Goal: Task Accomplishment & Management: Manage account settings

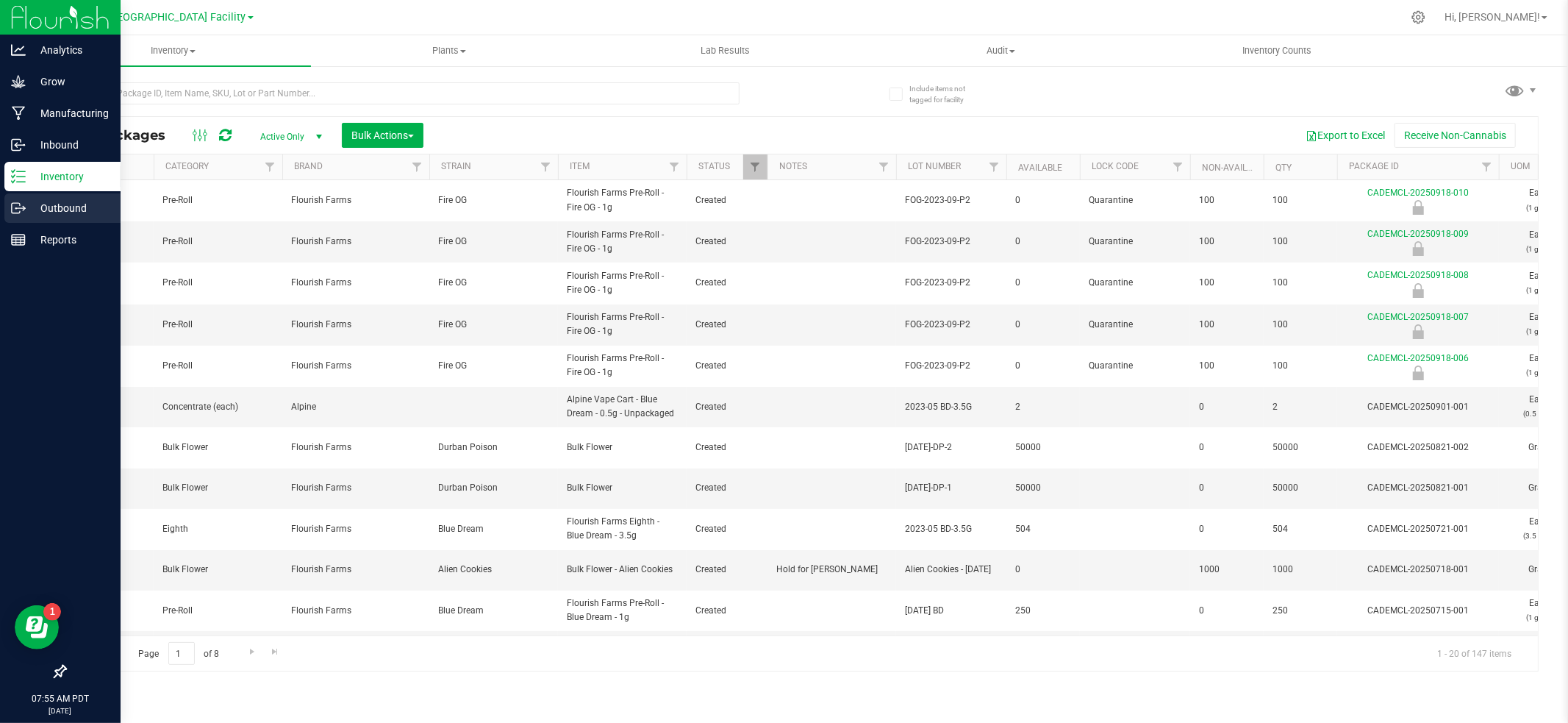
click at [61, 211] on p "Outbound" at bounding box center [70, 208] width 89 height 18
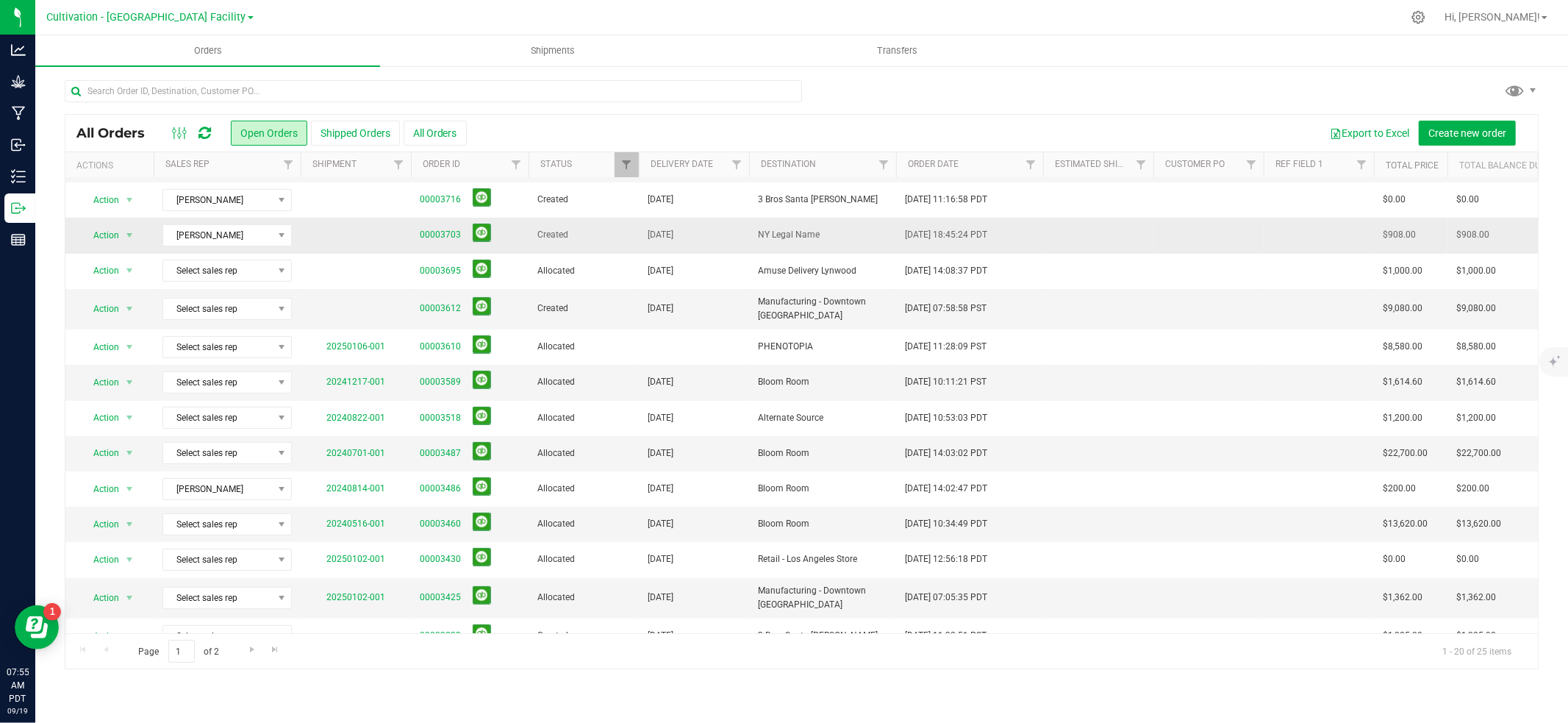
scroll to position [225, 0]
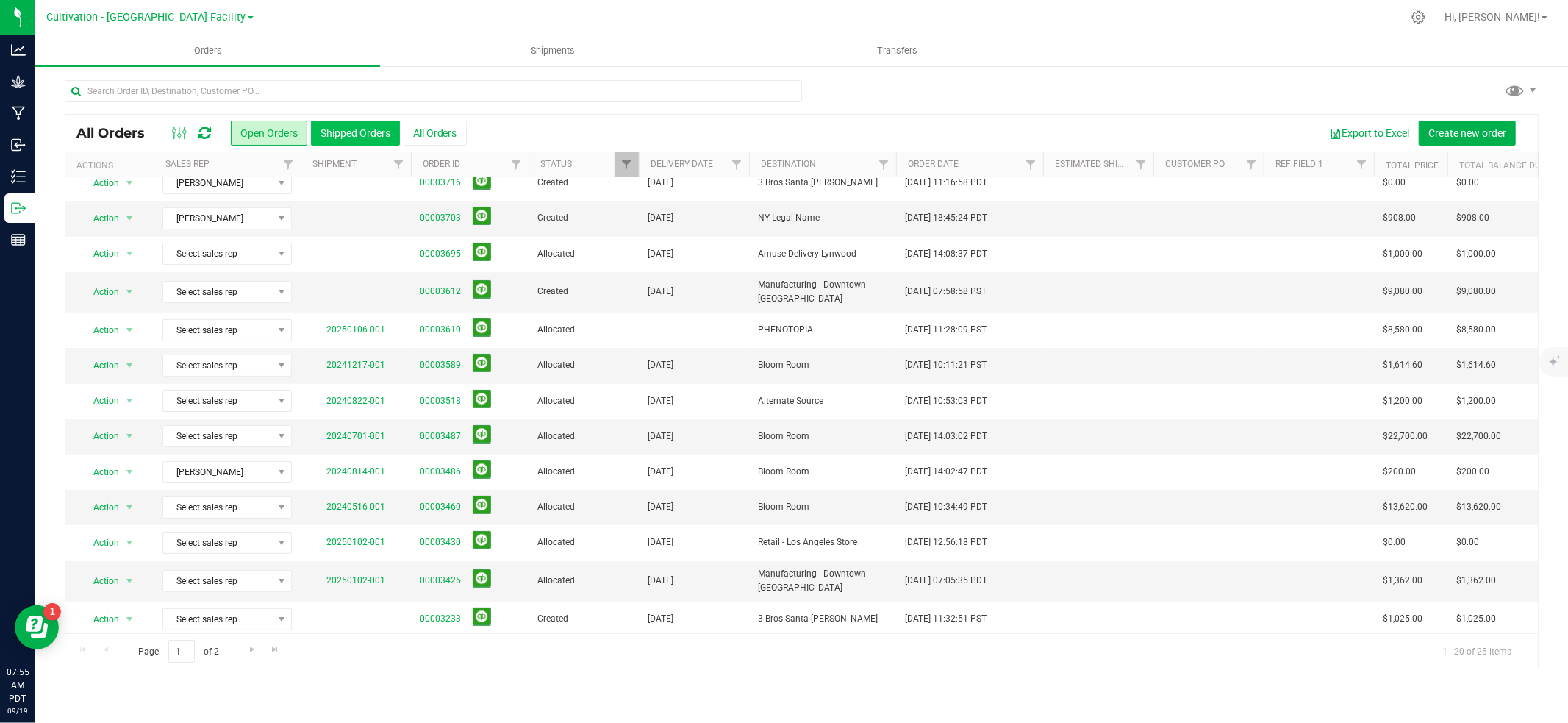
click at [343, 132] on button "Shipped Orders" at bounding box center [356, 133] width 89 height 25
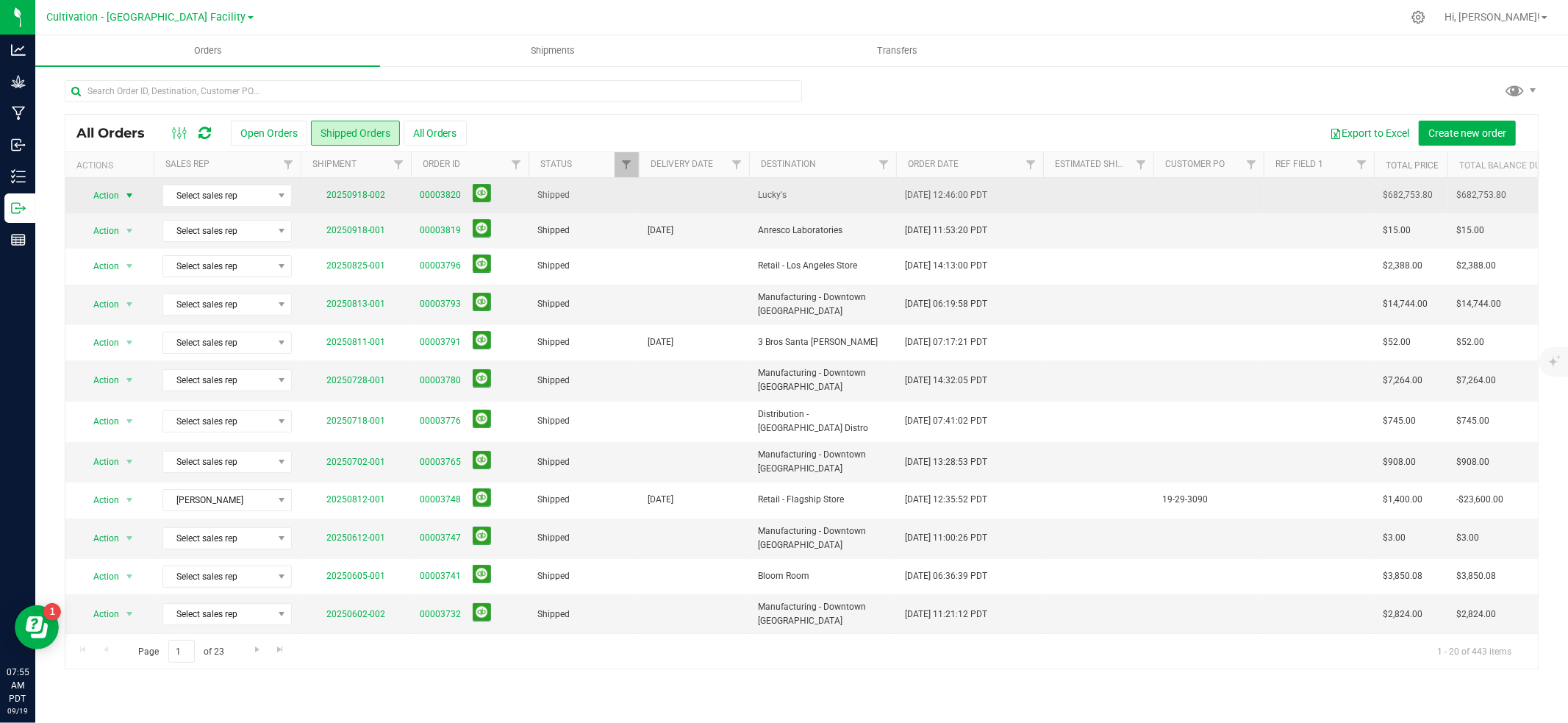
click at [108, 195] on span "Action" at bounding box center [100, 195] width 40 height 21
click at [453, 194] on link "00003820" at bounding box center [441, 194] width 42 height 14
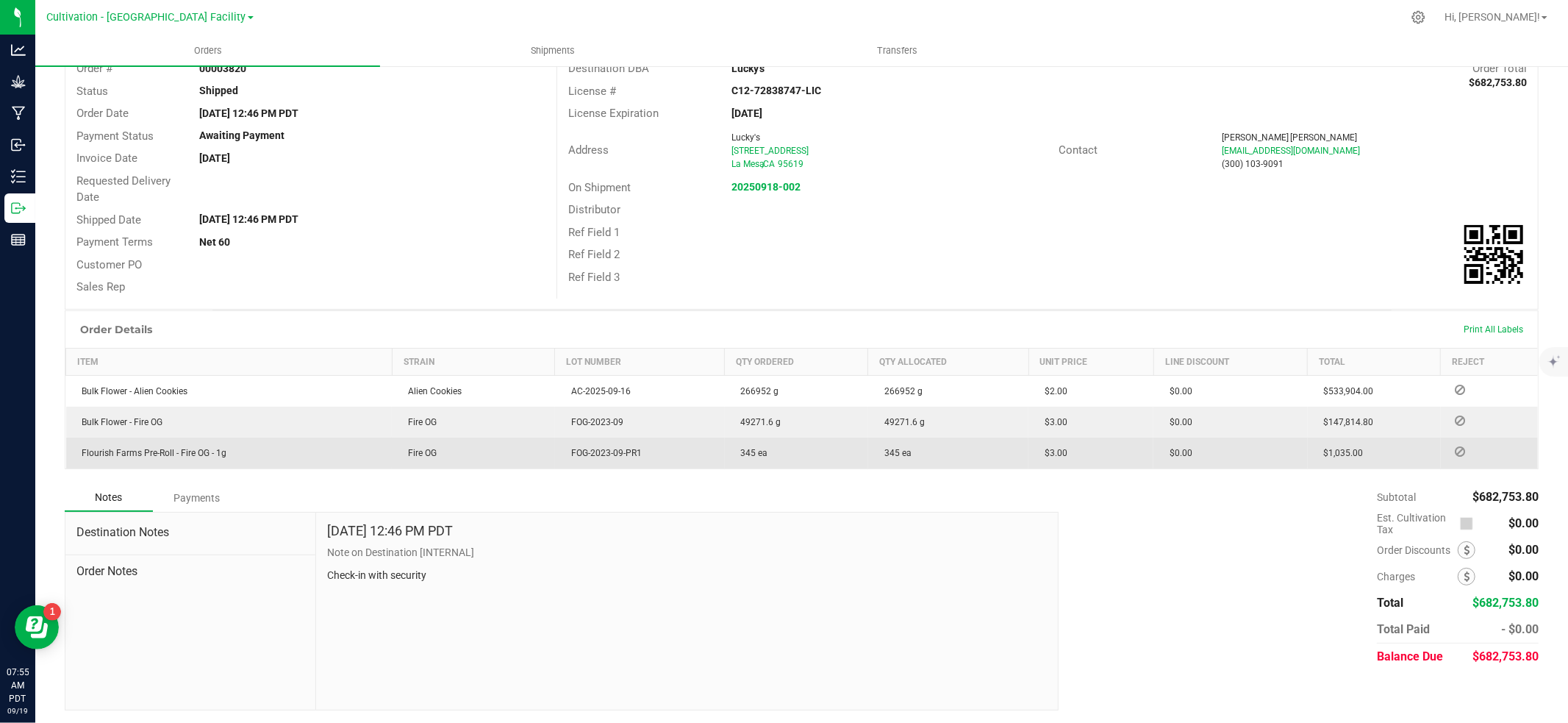
click at [193, 505] on div "Payments" at bounding box center [197, 498] width 89 height 26
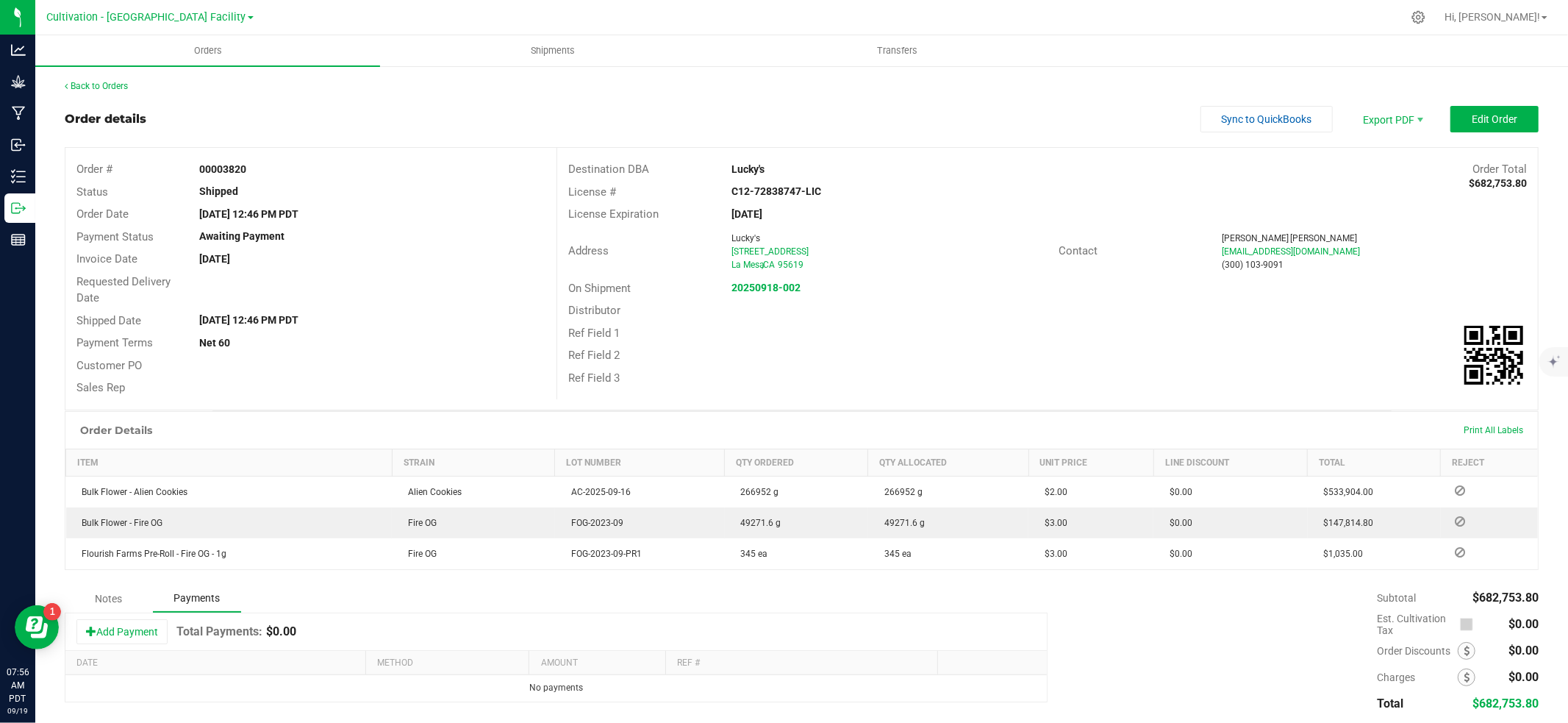
scroll to position [61, 0]
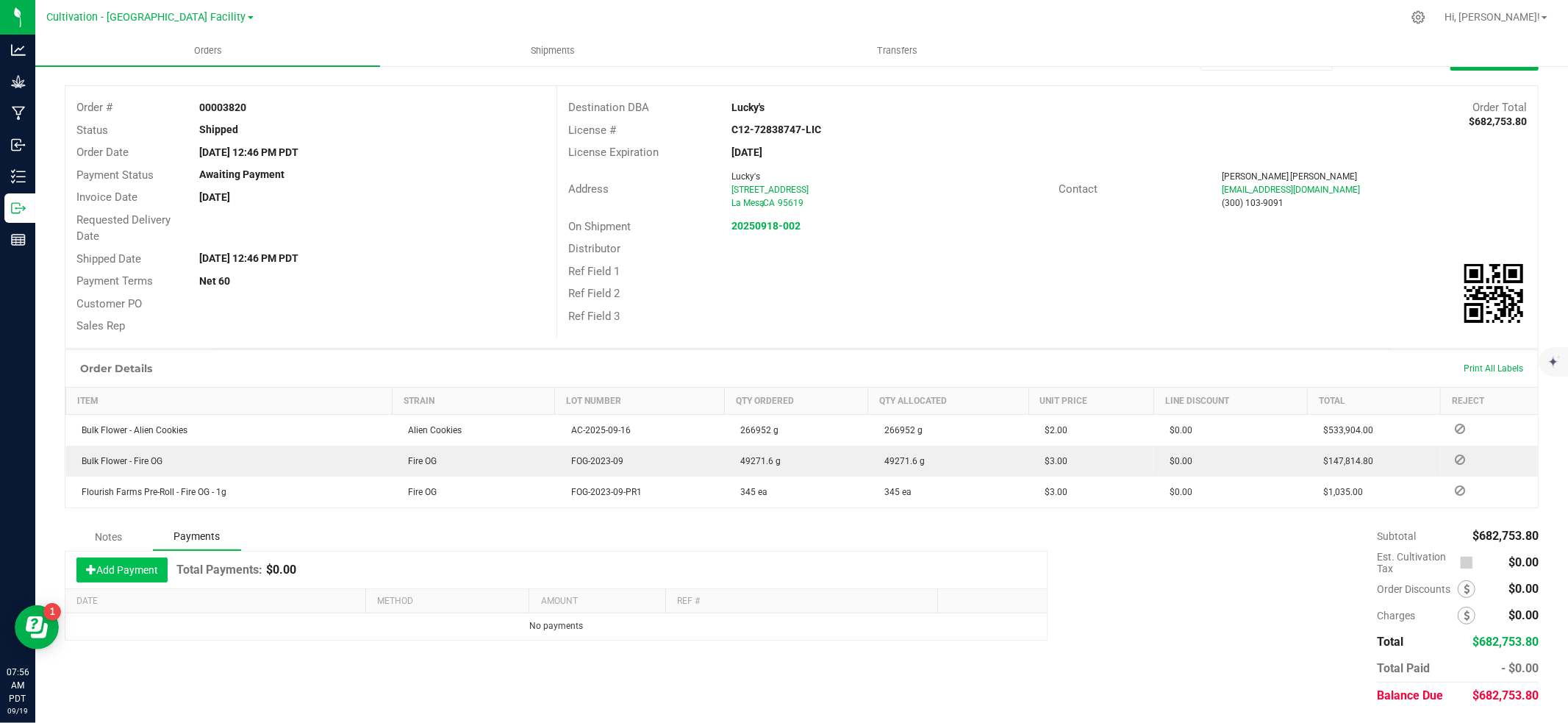
drag, startPoint x: 139, startPoint y: 576, endPoint x: 169, endPoint y: 578, distance: 30.1
click at [139, 576] on button "Add Payment" at bounding box center [122, 570] width 92 height 25
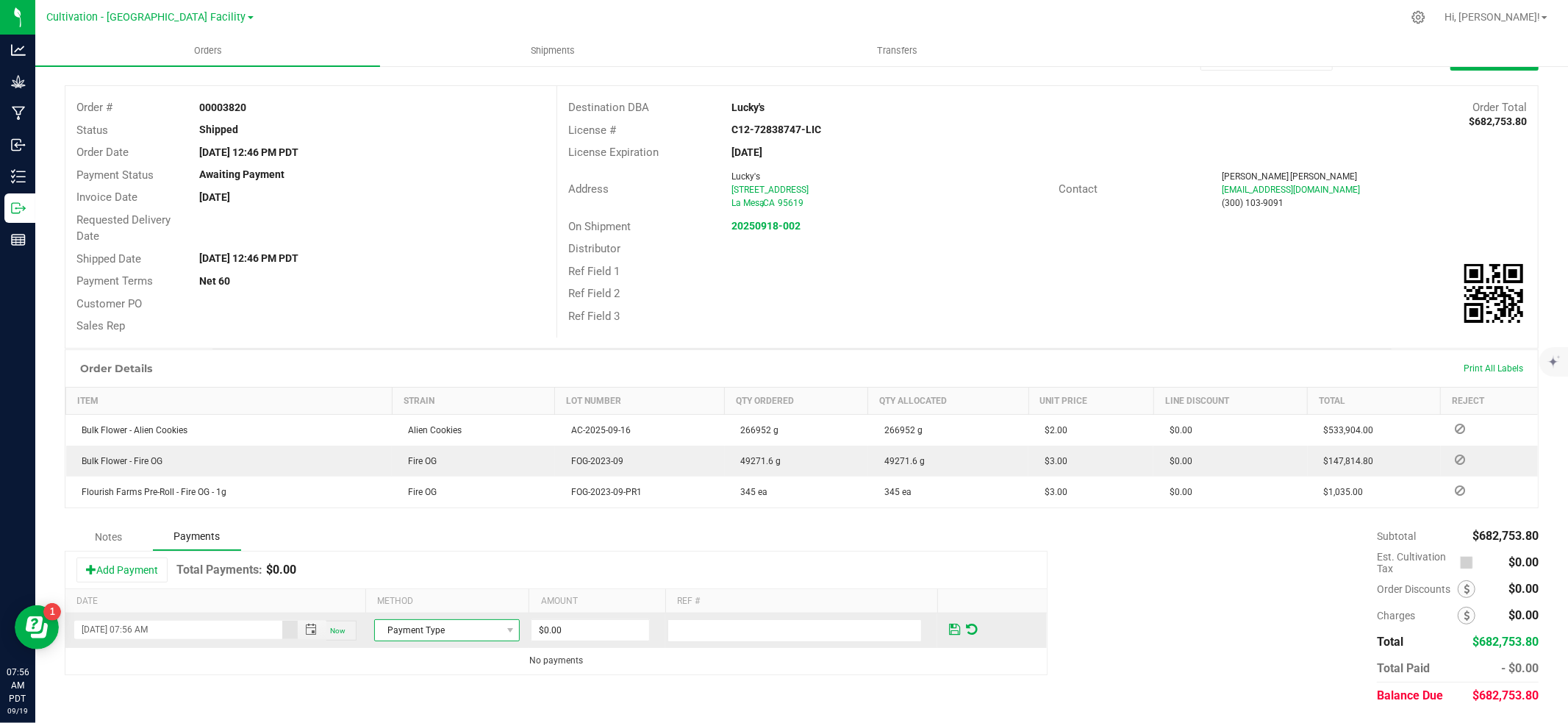
click at [461, 628] on span "Payment Type" at bounding box center [437, 631] width 125 height 21
click at [455, 564] on li "Cash" at bounding box center [446, 565] width 144 height 21
click at [600, 635] on input "0" at bounding box center [590, 631] width 117 height 21
click at [492, 631] on span "Cash" at bounding box center [437, 631] width 125 height 21
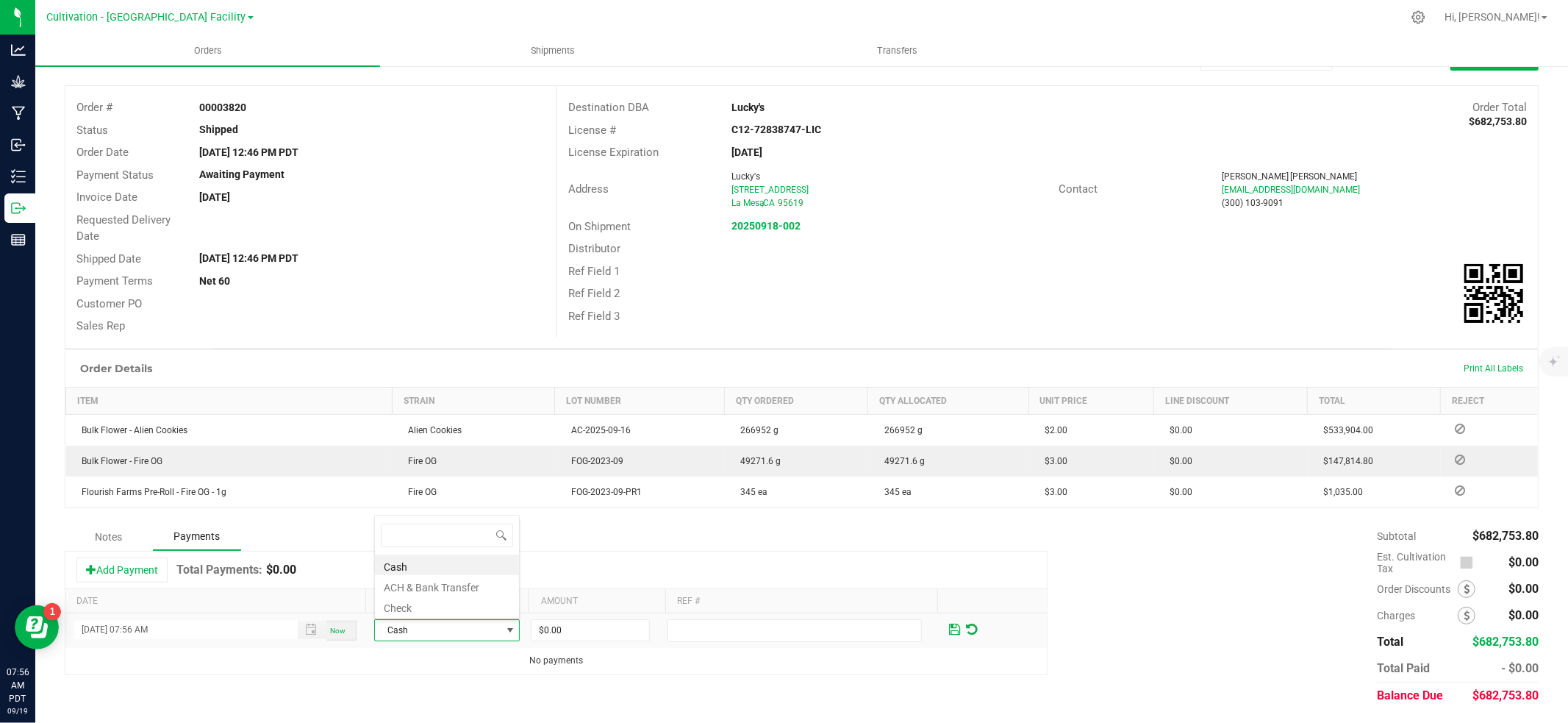
click at [458, 585] on li "ACH & Bank Transfer" at bounding box center [446, 585] width 144 height 21
click at [572, 628] on input "0" at bounding box center [590, 631] width 117 height 21
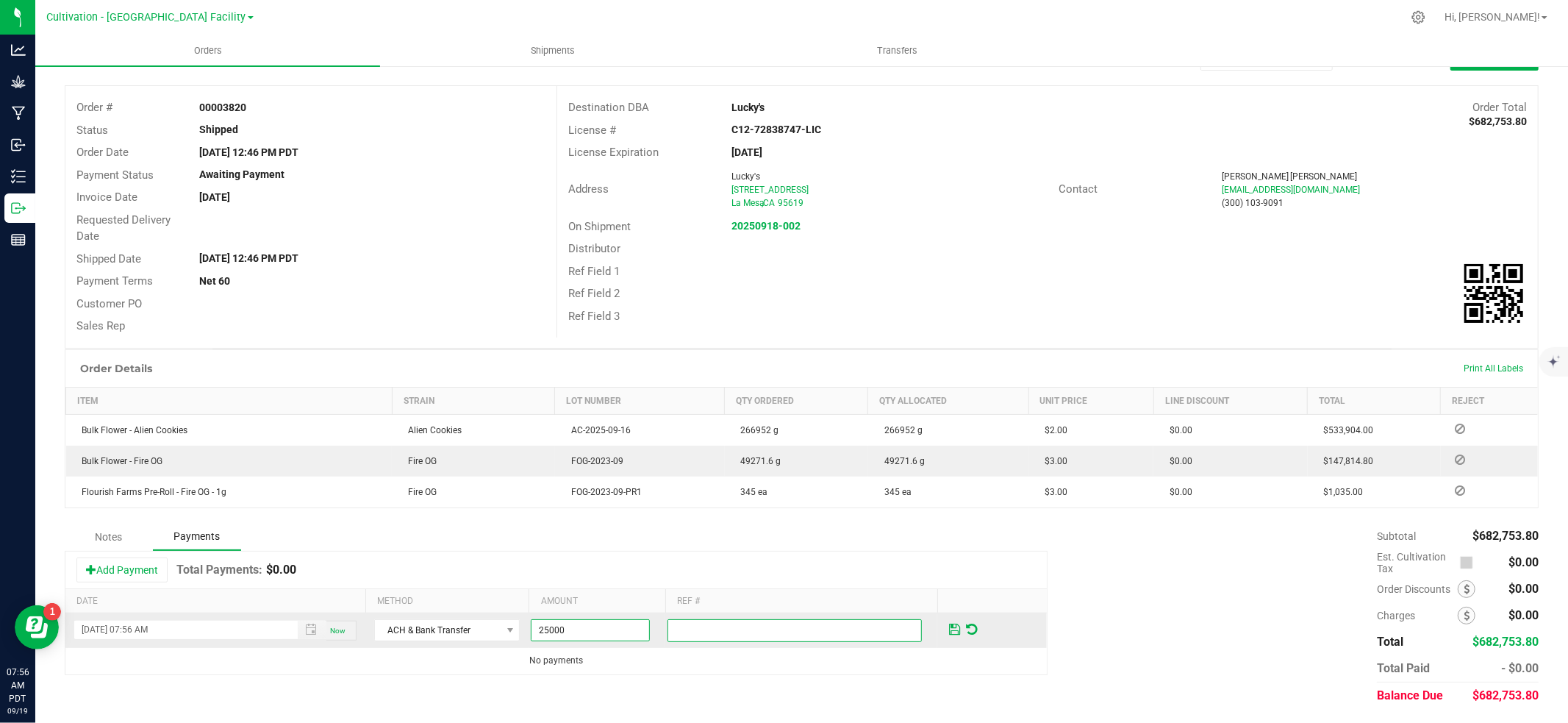
type input "$25,000.00"
click at [818, 631] on input "text" at bounding box center [795, 631] width 255 height 23
type input "Partial [DATE]"
click at [952, 635] on span at bounding box center [955, 630] width 11 height 13
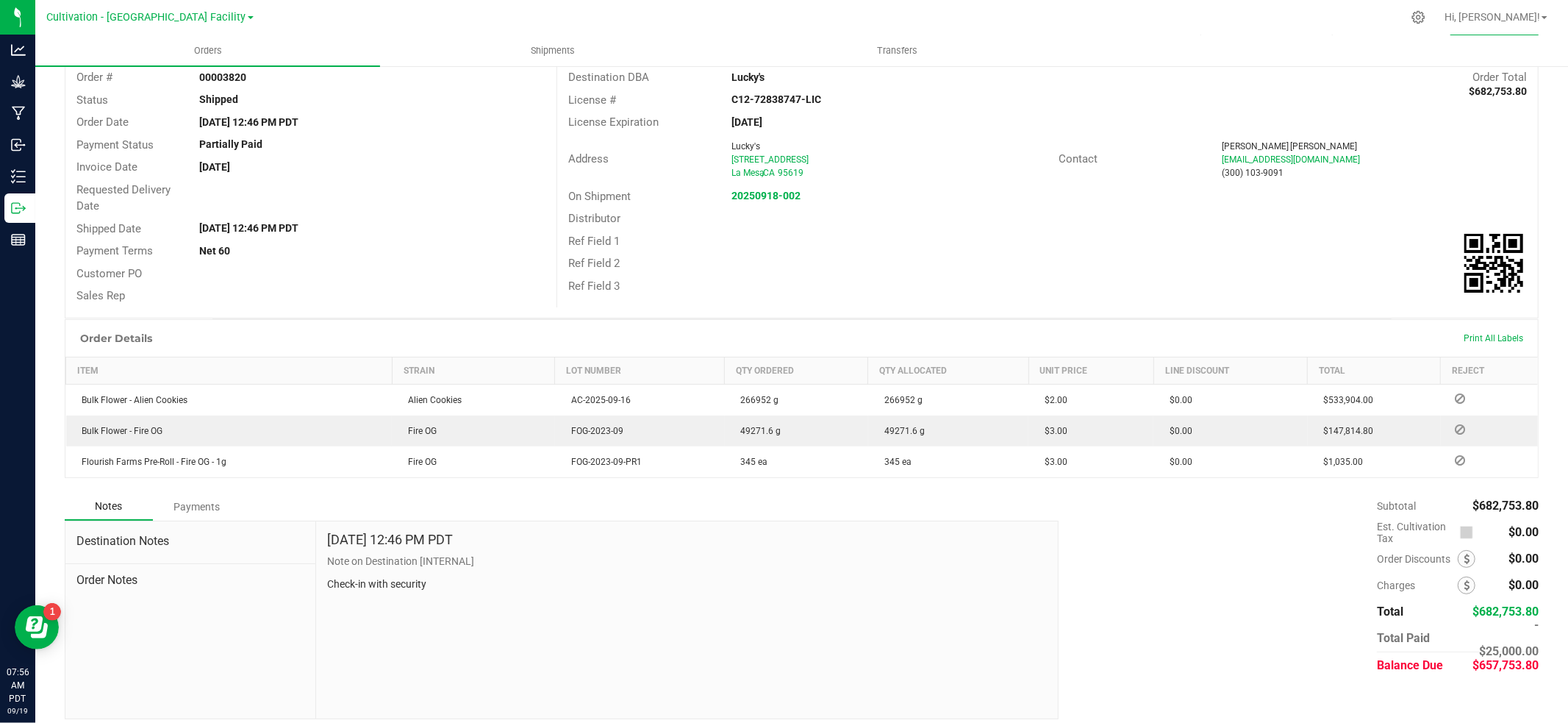
scroll to position [102, 0]
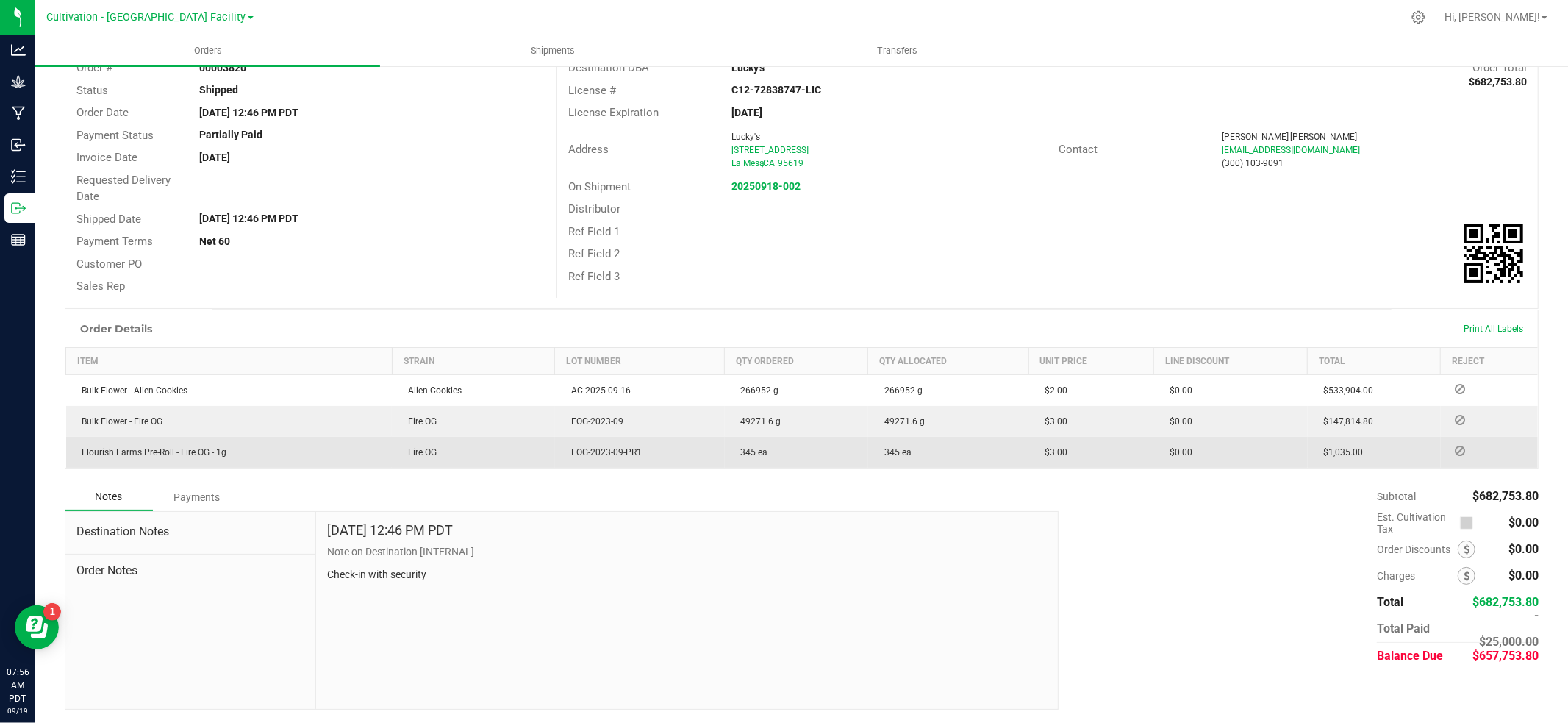
drag, startPoint x: 209, startPoint y: 498, endPoint x: 256, endPoint y: 505, distance: 47.5
click at [209, 498] on div "Payments" at bounding box center [197, 497] width 89 height 26
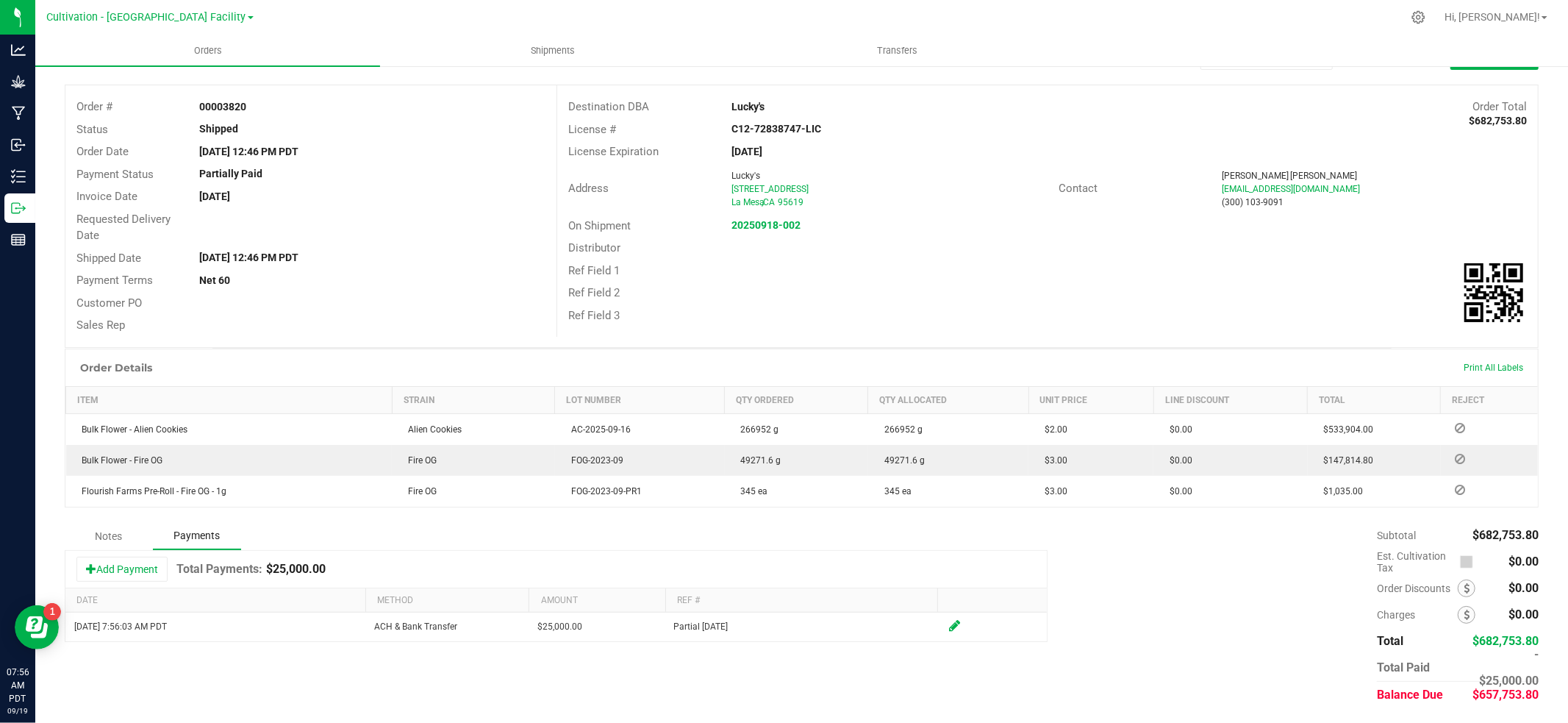
scroll to position [61, 0]
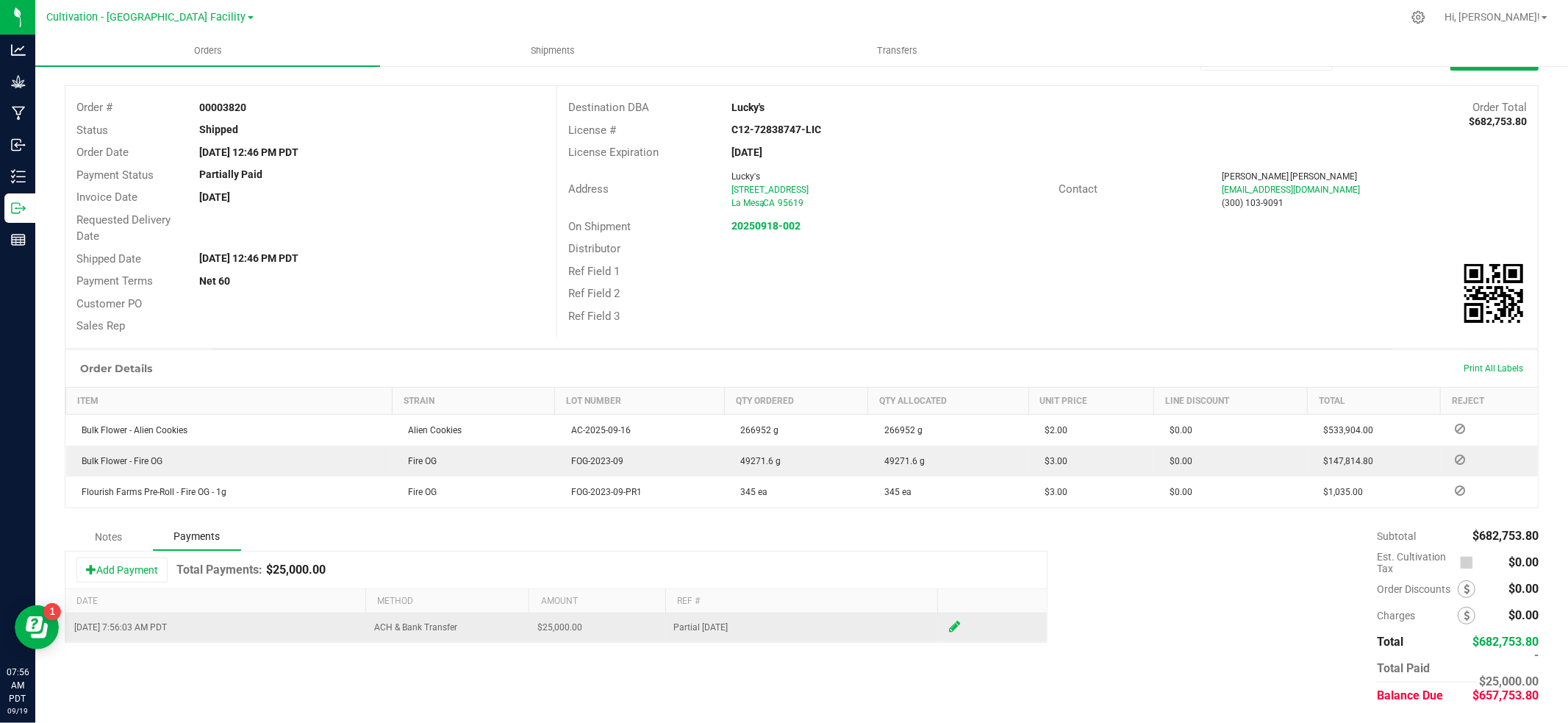
click at [952, 625] on icon at bounding box center [955, 627] width 11 height 13
click at [583, 631] on input "25000" at bounding box center [590, 631] width 117 height 21
type input "$10,000.00"
click at [948, 630] on span at bounding box center [955, 629] width 17 height 22
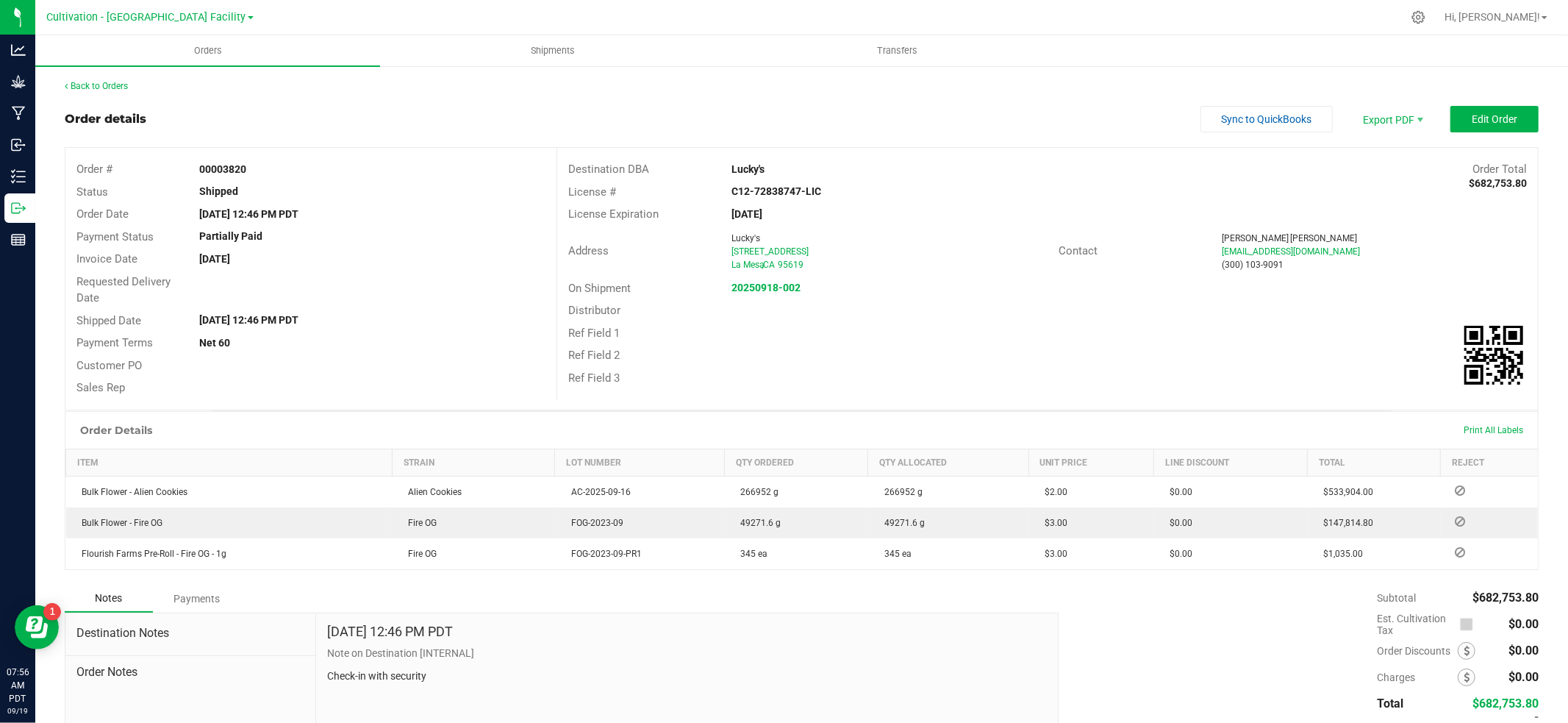
scroll to position [102, 0]
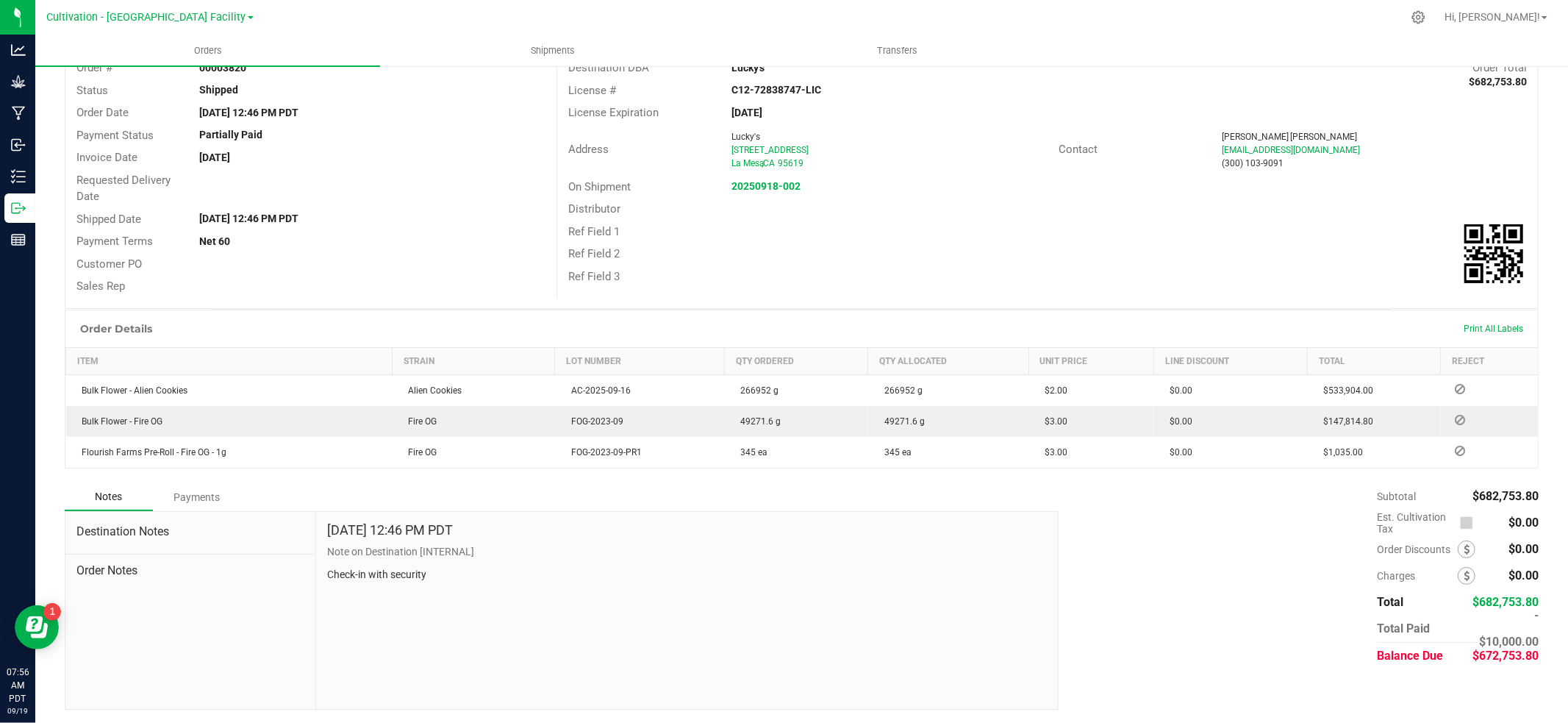
click at [194, 496] on div "Payments" at bounding box center [197, 497] width 89 height 26
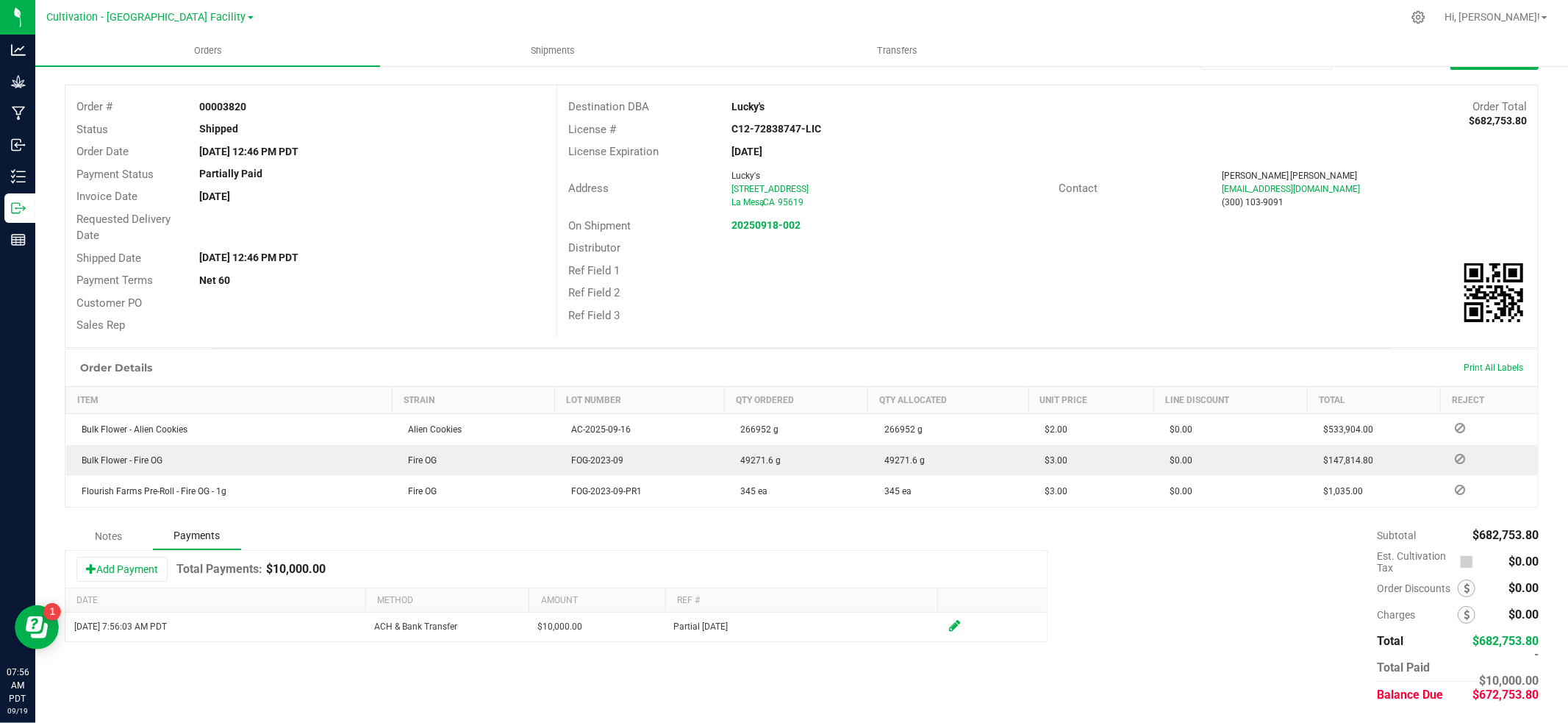
scroll to position [61, 0]
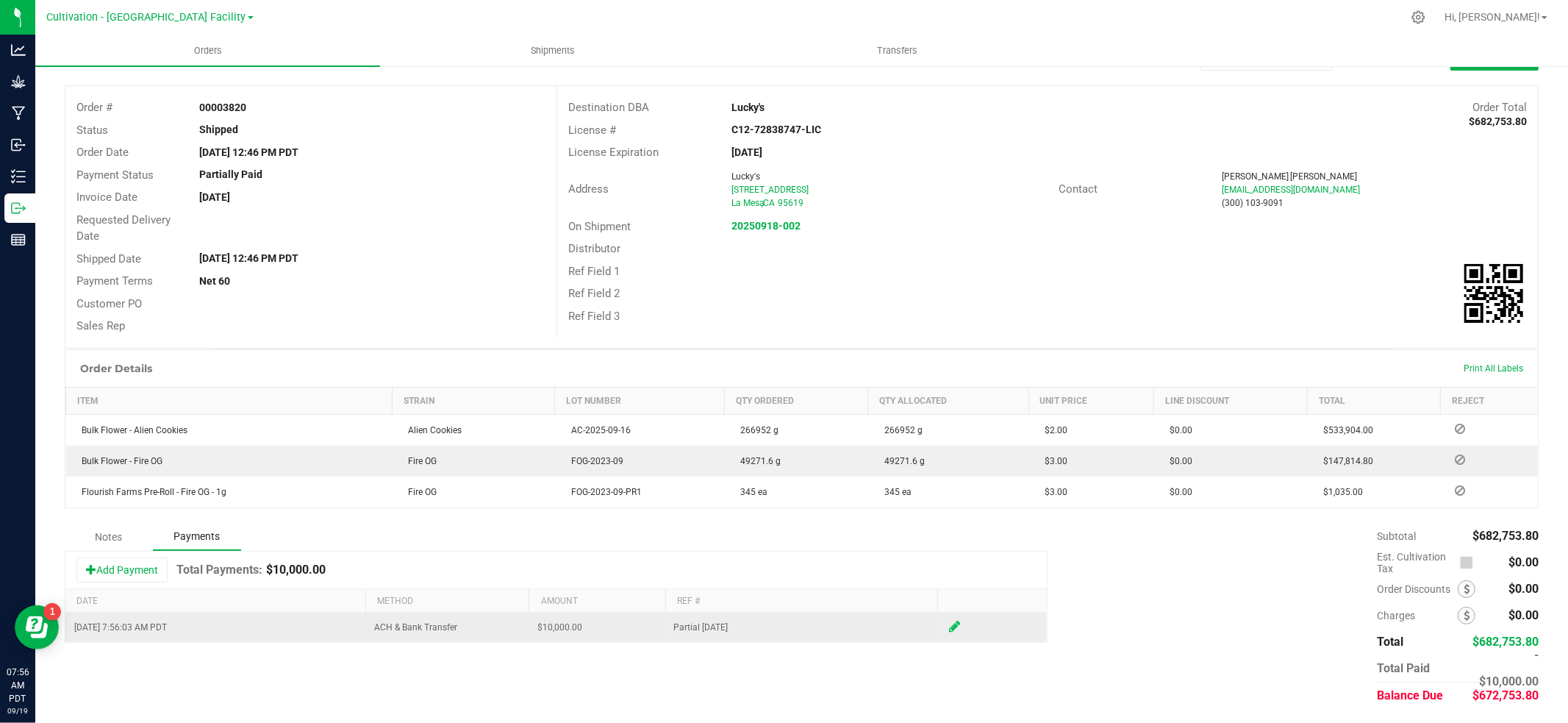
click at [959, 628] on icon at bounding box center [955, 627] width 11 height 13
click at [628, 631] on input "10000" at bounding box center [590, 631] width 117 height 21
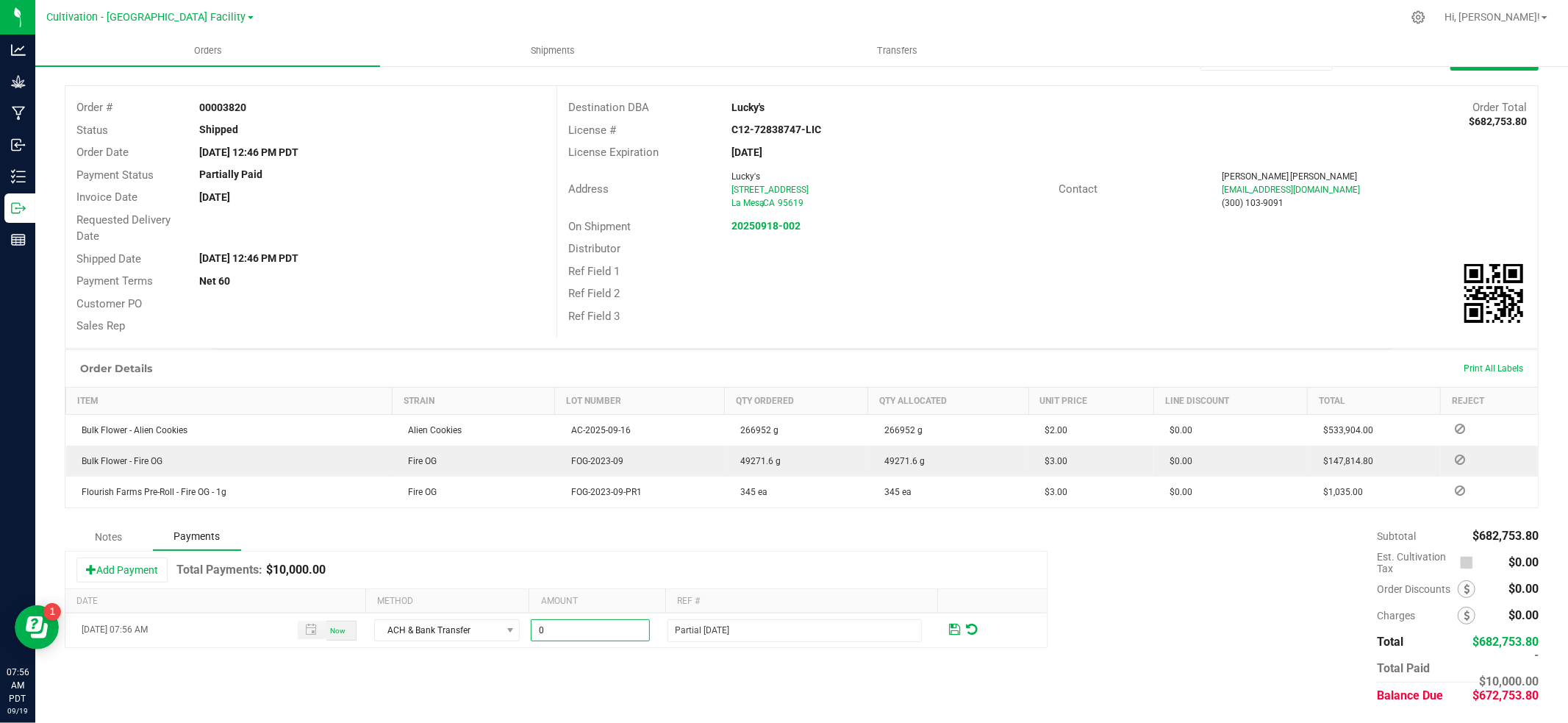
type input "$0.00"
click at [968, 572] on div "Add Payment Total Payments: $10,000.00" at bounding box center [556, 569] width 981 height 37
click at [957, 629] on span at bounding box center [955, 630] width 11 height 13
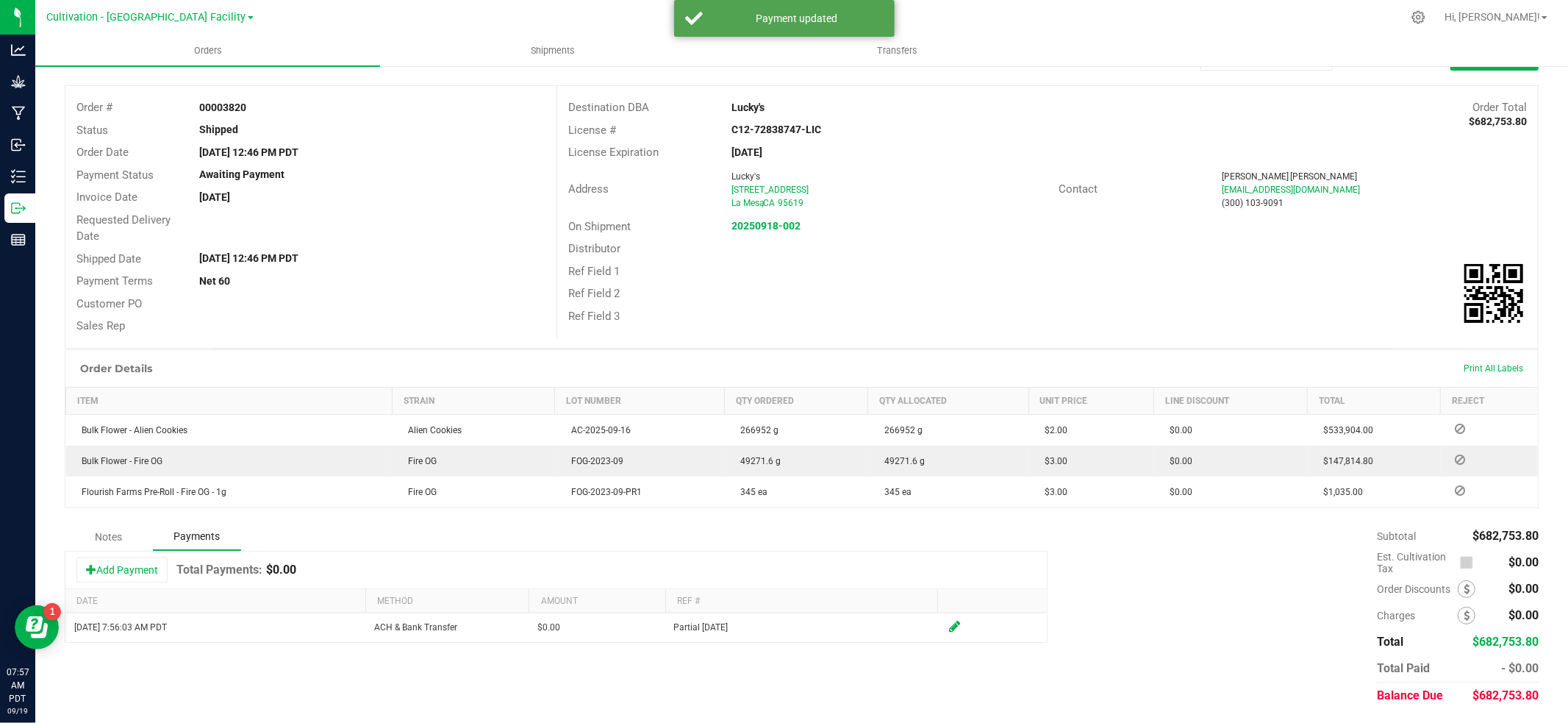
drag, startPoint x: 1099, startPoint y: 638, endPoint x: 970, endPoint y: 572, distance: 144.9
click at [1099, 638] on div "Subtotal $682,753.80 Est. Cultivation Tax $0.00" at bounding box center [1293, 615] width 492 height 186
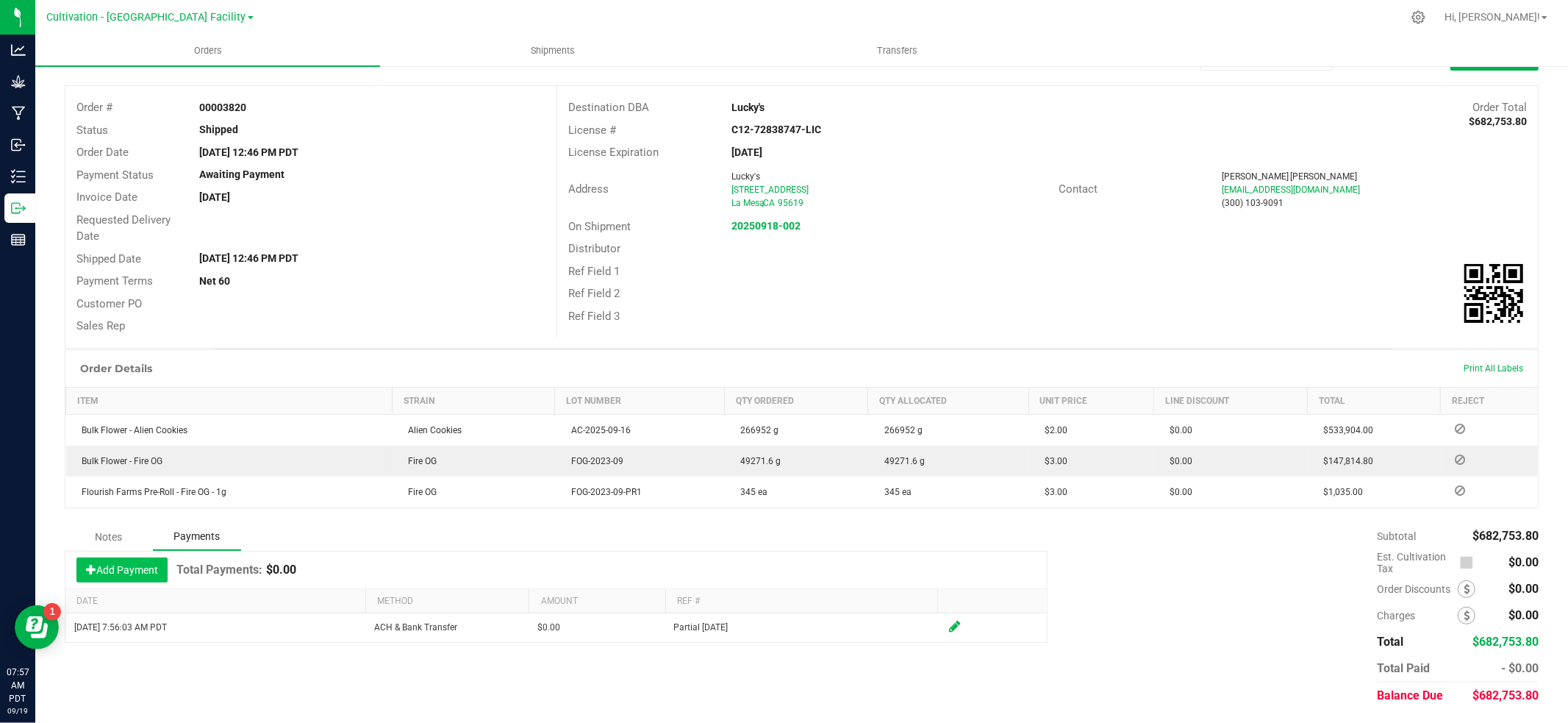
drag, startPoint x: 117, startPoint y: 569, endPoint x: 135, endPoint y: 573, distance: 18.4
click at [116, 569] on button "Add Payment" at bounding box center [122, 570] width 92 height 25
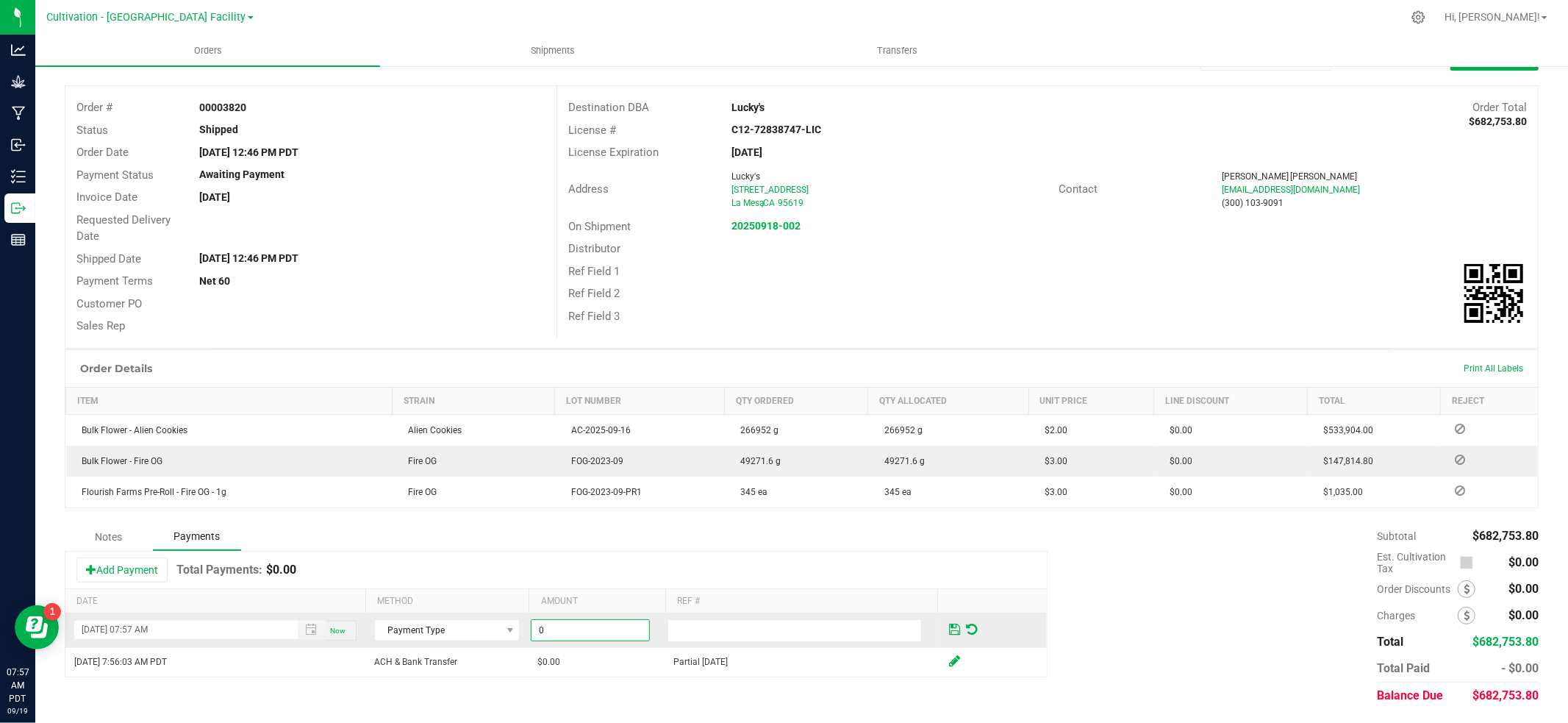
click at [617, 633] on input "0" at bounding box center [590, 631] width 117 height 21
type input "$1,712.00"
click at [698, 623] on input "text" at bounding box center [795, 631] width 255 height 23
click at [942, 631] on td at bounding box center [992, 631] width 108 height 35
click at [957, 629] on span at bounding box center [955, 630] width 11 height 13
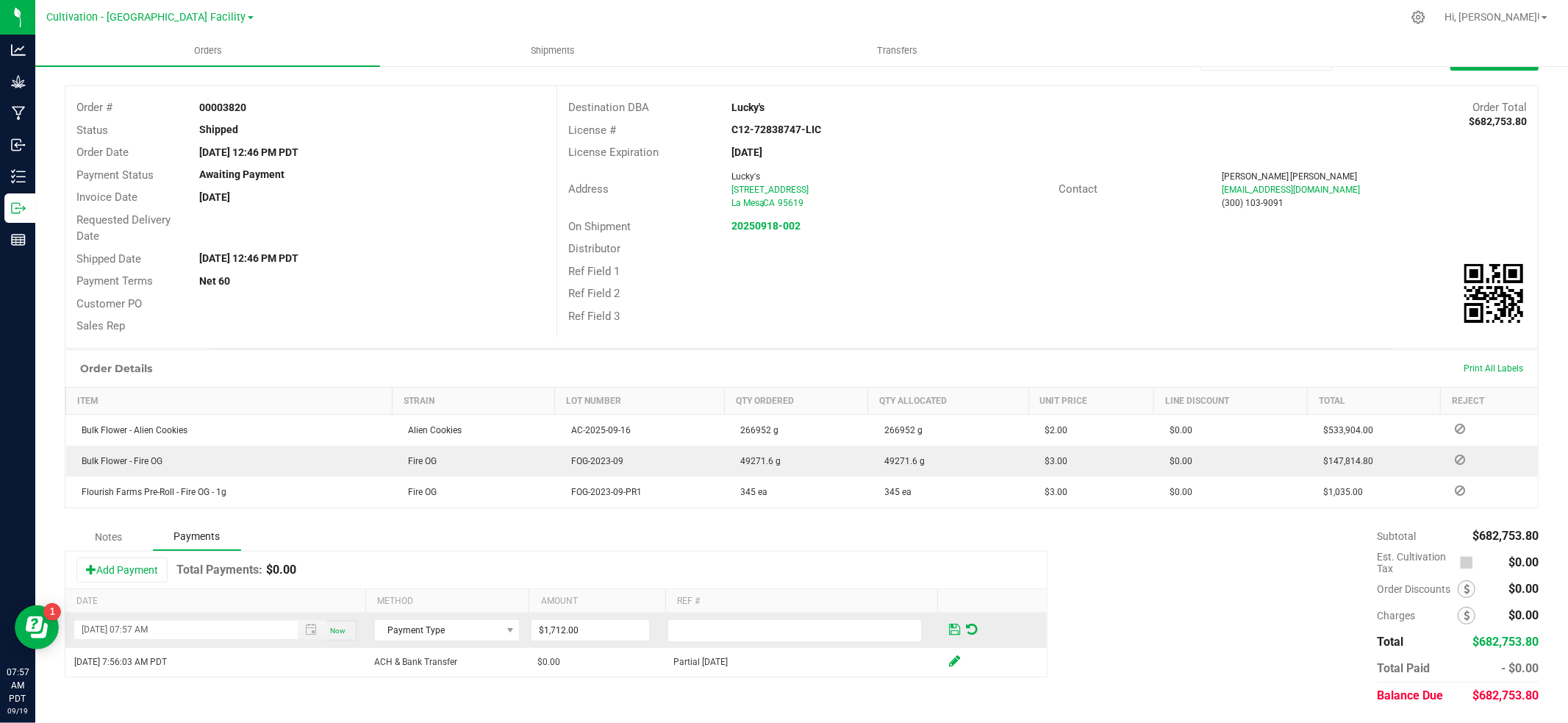
click at [955, 628] on span at bounding box center [955, 630] width 11 height 13
drag, startPoint x: 617, startPoint y: 567, endPoint x: 413, endPoint y: 602, distance: 207.0
click at [615, 567] on div "Add Payment Total Payments: $0.00" at bounding box center [556, 569] width 981 height 37
click at [715, 635] on input "text" at bounding box center [795, 631] width 255 height 23
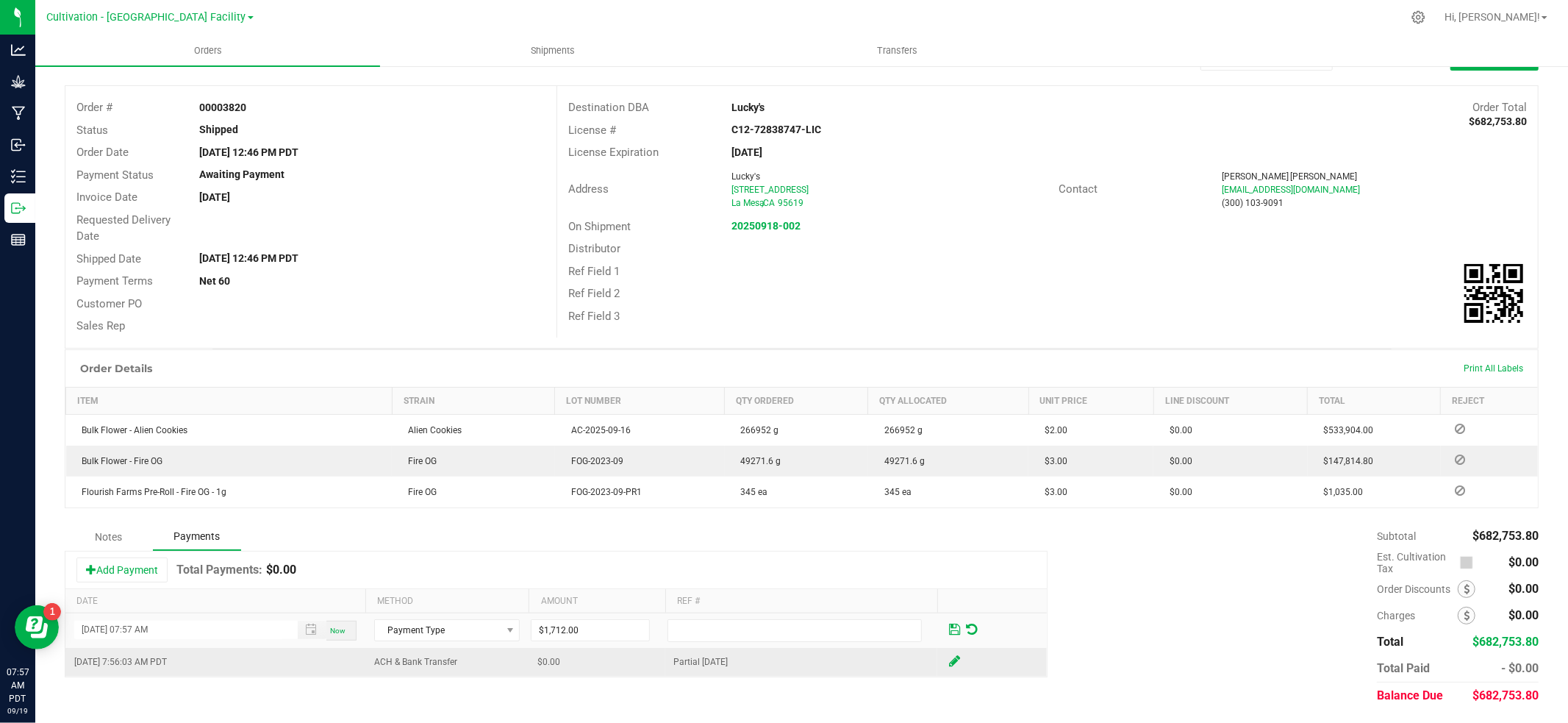
click at [686, 661] on td "Partial [DATE]" at bounding box center [801, 663] width 273 height 28
drag, startPoint x: 687, startPoint y: 661, endPoint x: 739, endPoint y: 663, distance: 52.0
click at [739, 663] on td "Partial [DATE]" at bounding box center [801, 663] width 273 height 28
copy td "Partial [DATE]"
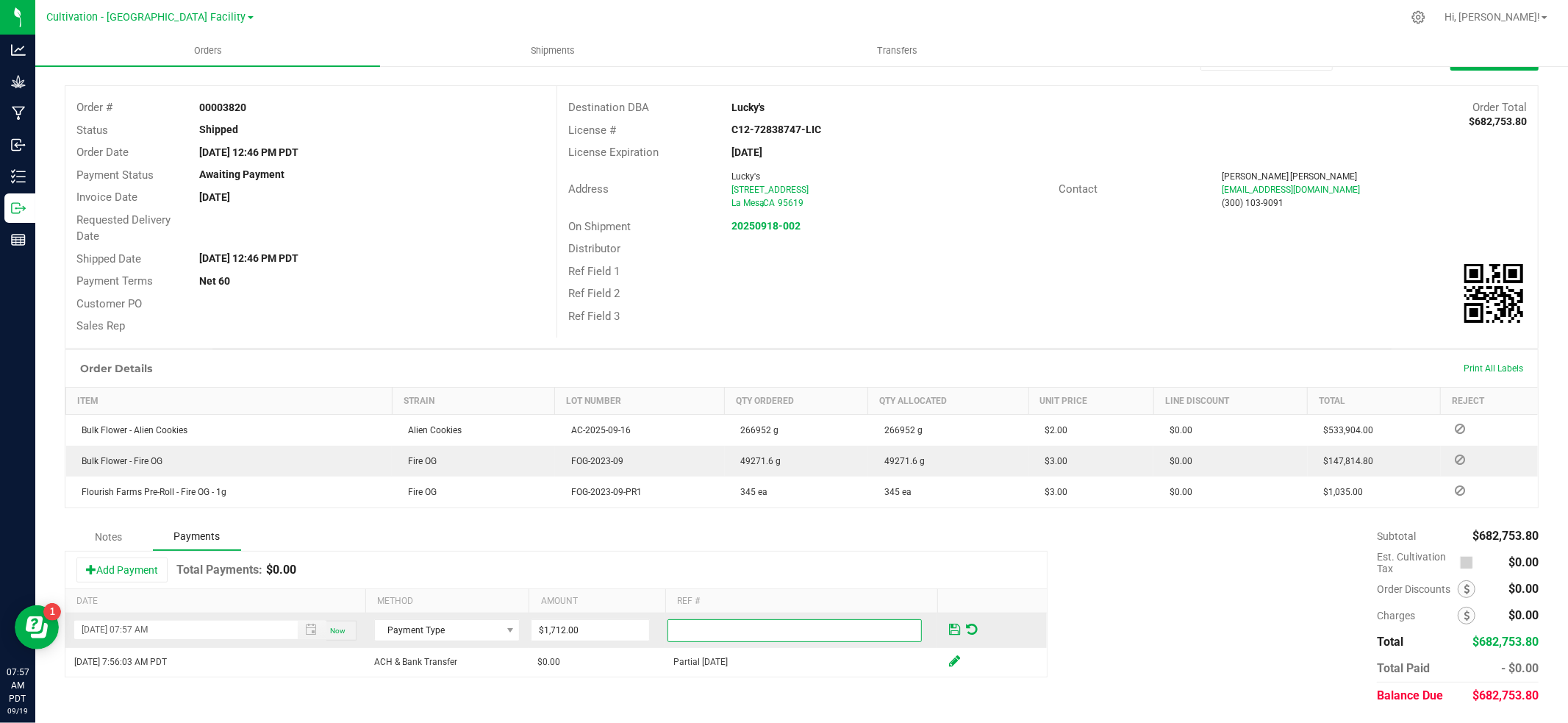
click at [727, 634] on input "text" at bounding box center [795, 631] width 255 height 23
paste input "Partial [DATE]"
type input "Partial 2025-09-19 (2)"
click at [955, 628] on span at bounding box center [955, 630] width 11 height 13
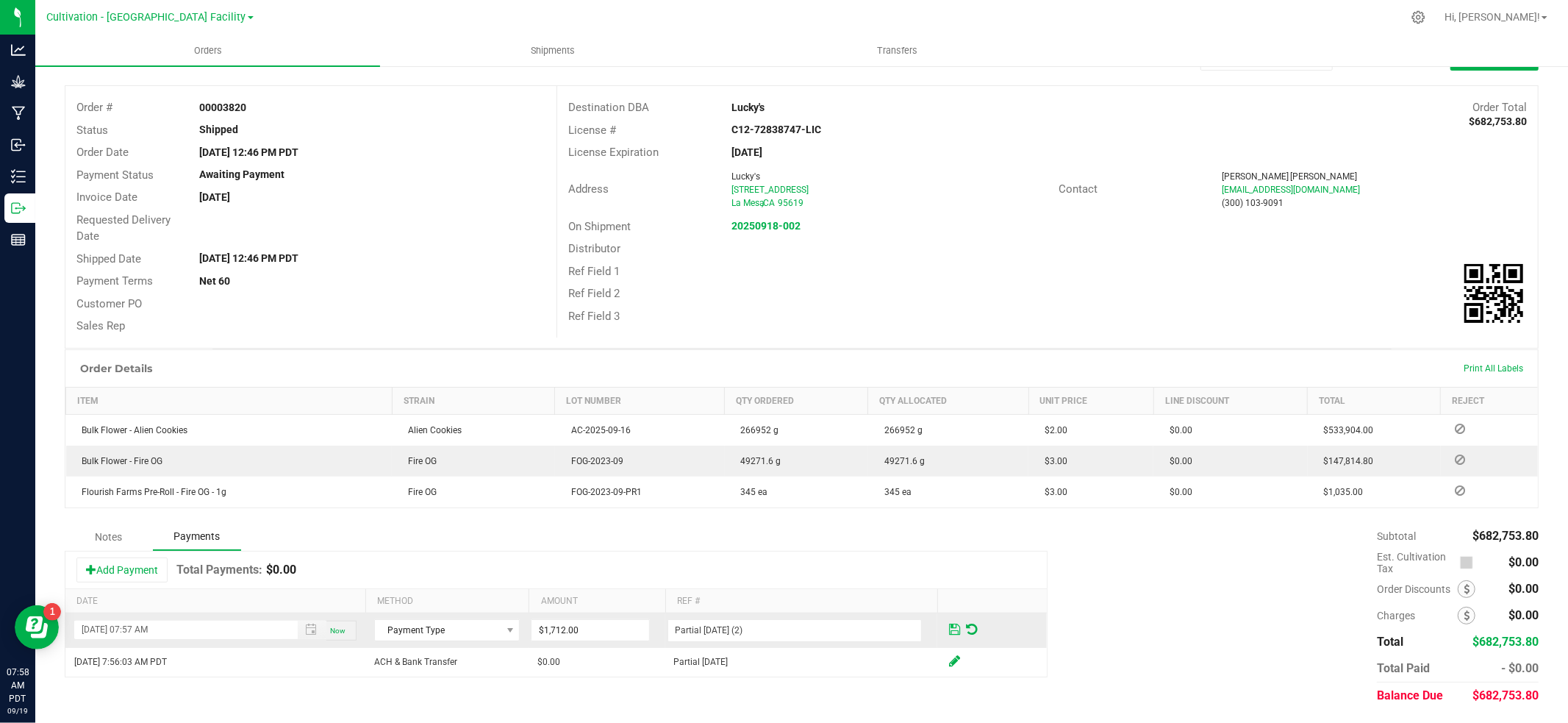
click at [955, 629] on span at bounding box center [955, 630] width 11 height 13
click at [762, 631] on input "Partial 2025-09-19 (2)" at bounding box center [795, 631] width 255 height 23
click at [76, 558] on button "Add Payment" at bounding box center [122, 570] width 92 height 25
type input "09/19/2025 07:58 AM"
type input "$0.00"
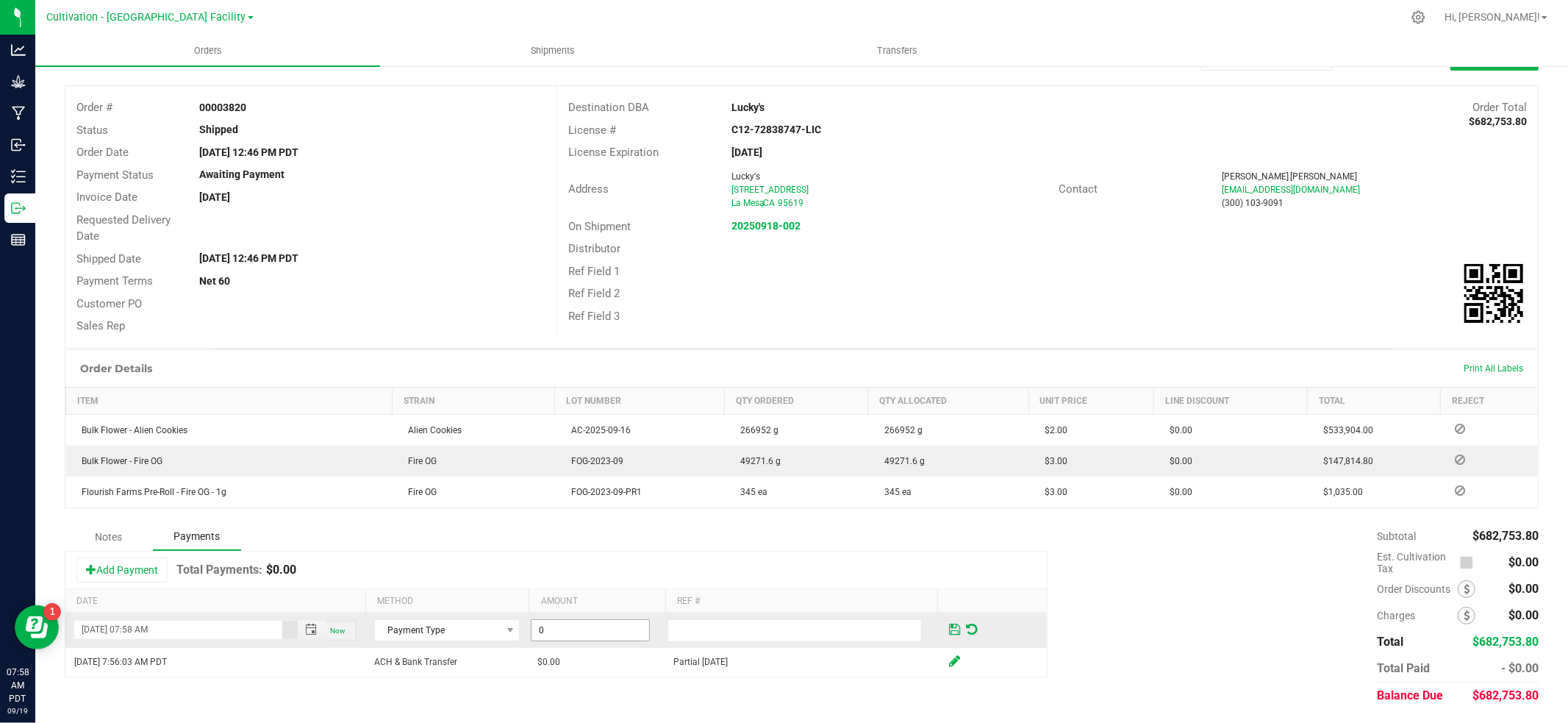
click at [606, 631] on input "0" at bounding box center [590, 631] width 117 height 21
type input "2"
type input "$1,200.00"
click at [693, 629] on input "text" at bounding box center [795, 631] width 255 height 23
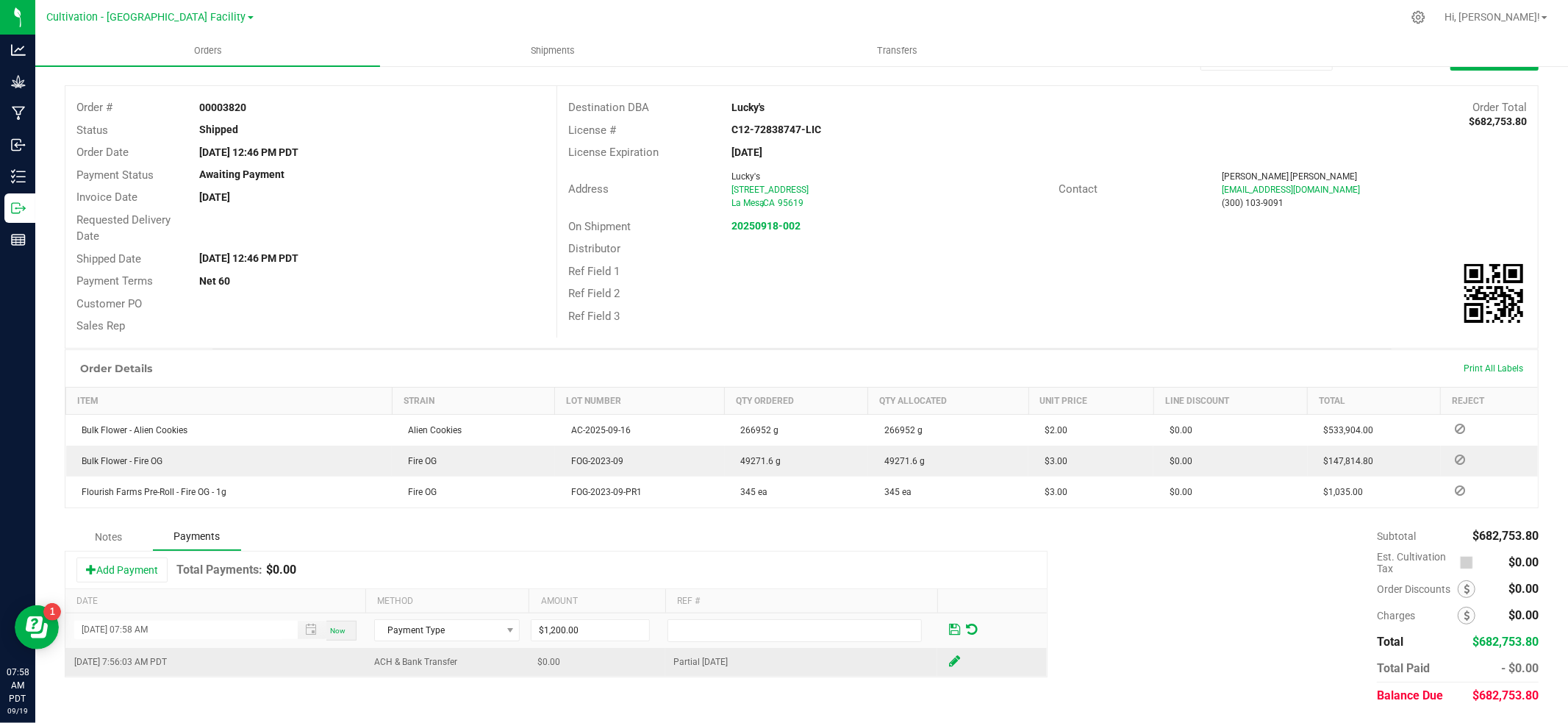
click at [680, 664] on td "Partial [DATE]" at bounding box center [801, 663] width 273 height 28
drag, startPoint x: 701, startPoint y: 664, endPoint x: 724, endPoint y: 650, distance: 26.9
click at [742, 667] on td "Partial [DATE]" at bounding box center [801, 663] width 273 height 28
copy td "Partial [DATE]"
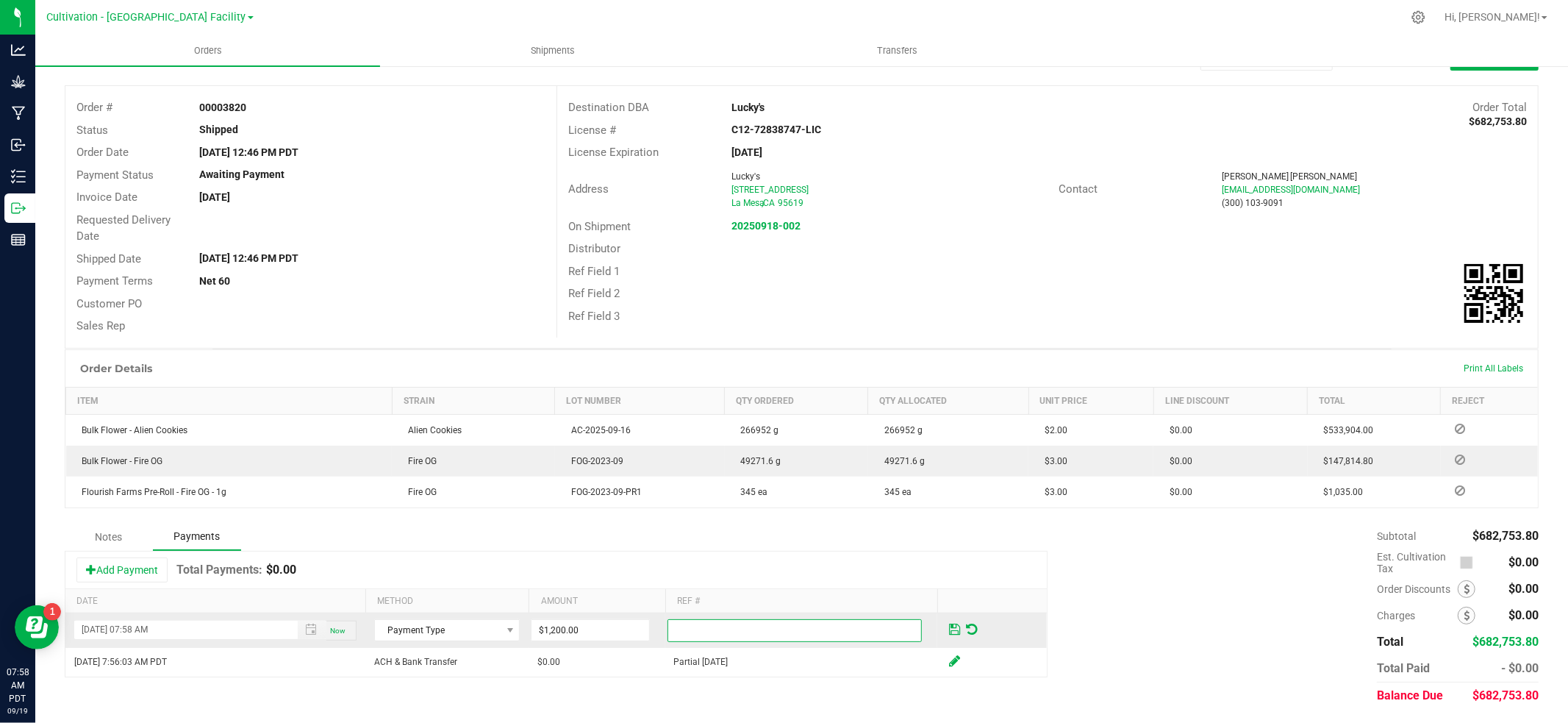
click at [713, 635] on input "text" at bounding box center [795, 631] width 255 height 23
paste input "Partial [DATE]"
type input "Partial 2025-09-19 (CORRECTION)"
click at [950, 631] on span at bounding box center [955, 630] width 11 height 13
click at [955, 629] on span at bounding box center [955, 630] width 11 height 13
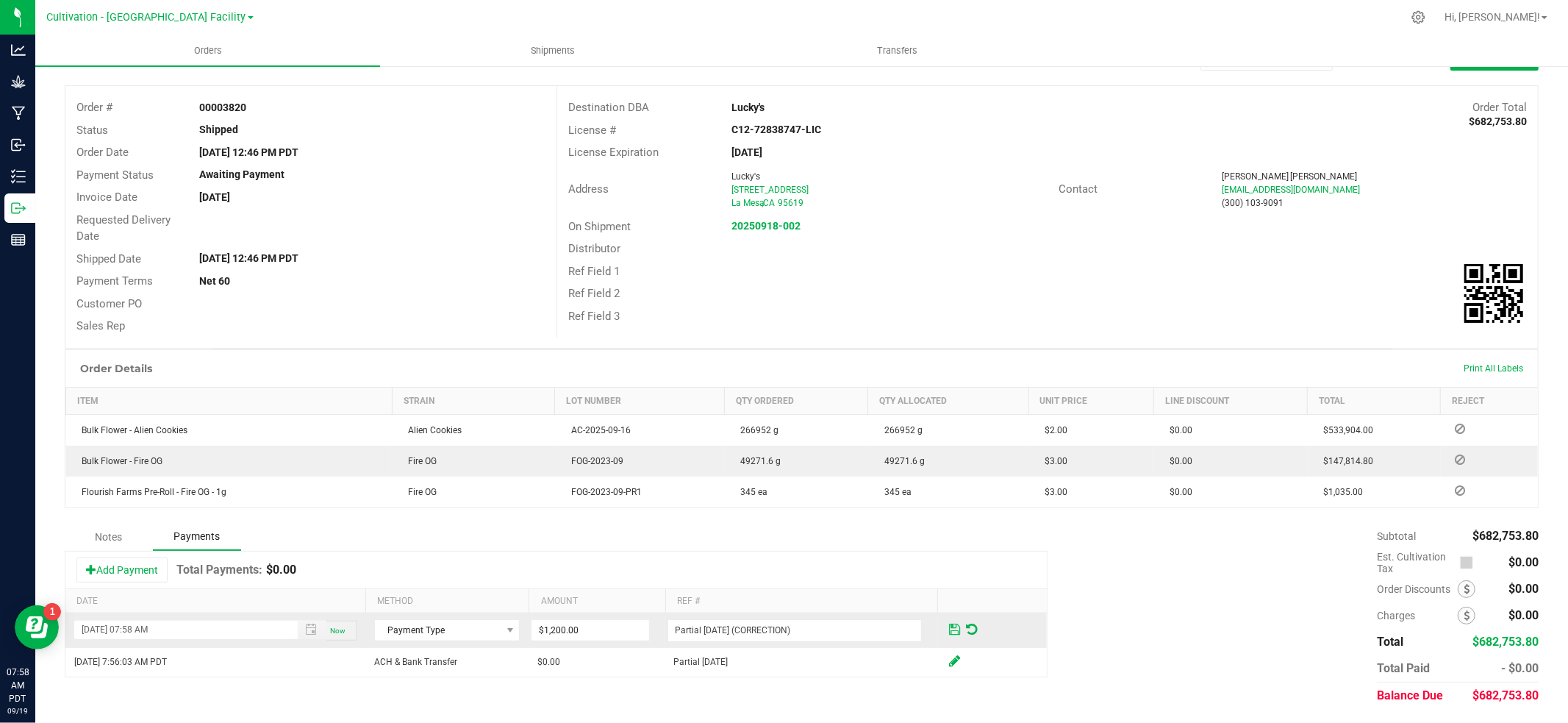
click at [955, 628] on span at bounding box center [955, 630] width 11 height 13
click at [955, 629] on span at bounding box center [955, 630] width 11 height 13
